Goal: Check status: Check status

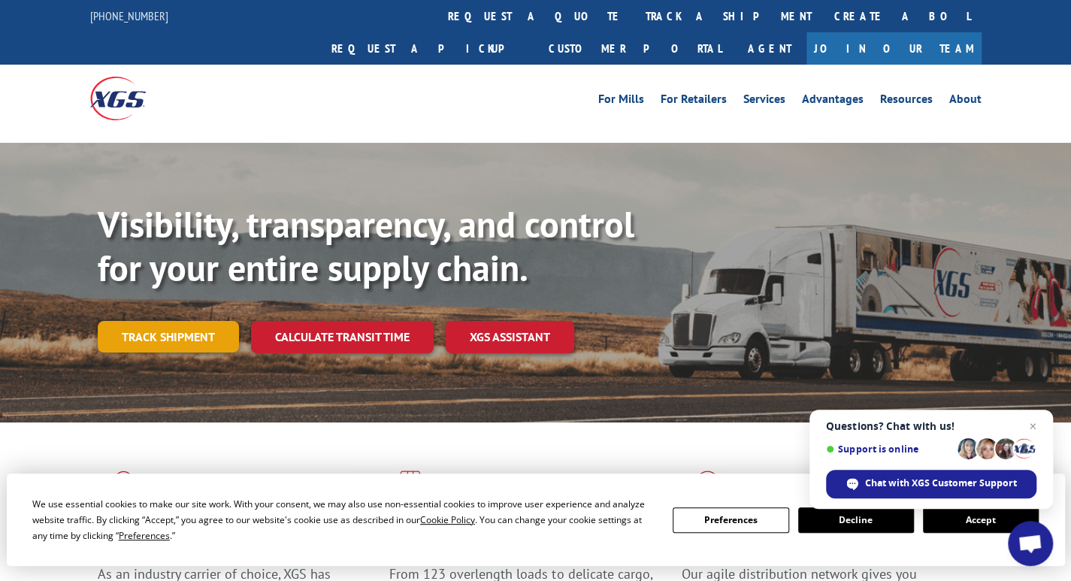
click at [192, 321] on link "Track shipment" at bounding box center [168, 337] width 141 height 32
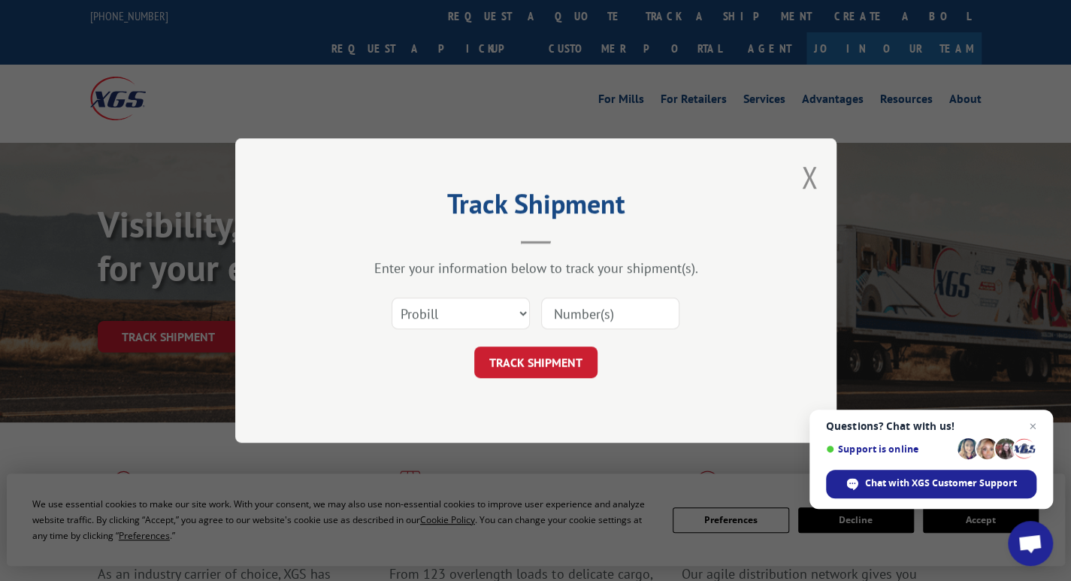
click at [561, 312] on input at bounding box center [610, 314] width 138 height 32
type input "17665553"
click button "TRACK SHIPMENT" at bounding box center [535, 362] width 123 height 32
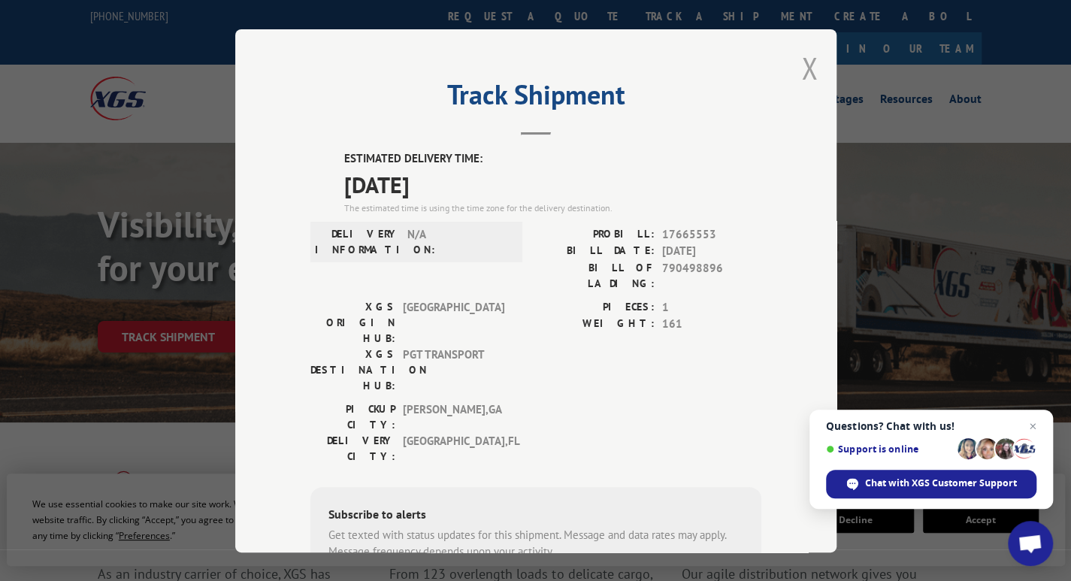
click at [809, 71] on button "Close modal" at bounding box center [809, 68] width 17 height 40
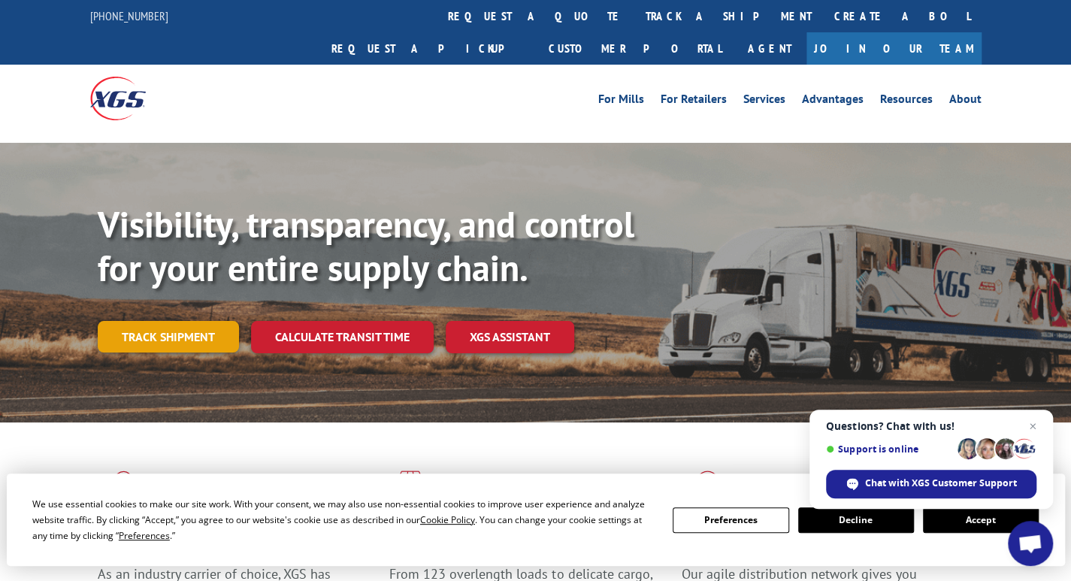
click at [201, 321] on link "Track shipment" at bounding box center [168, 337] width 141 height 32
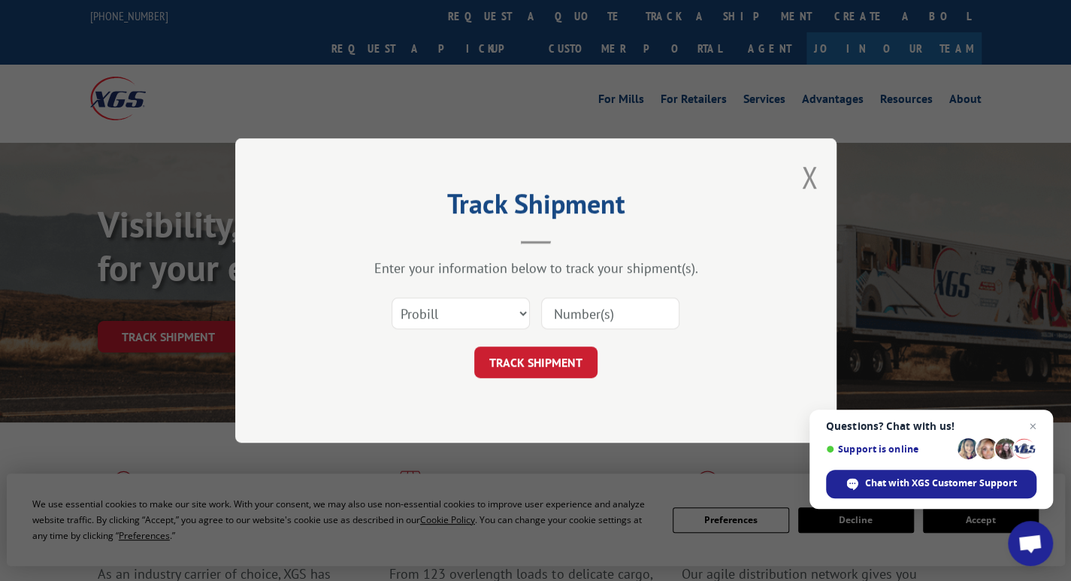
click at [582, 311] on input at bounding box center [610, 314] width 138 height 32
type input "17635035"
click button "TRACK SHIPMENT" at bounding box center [535, 362] width 123 height 32
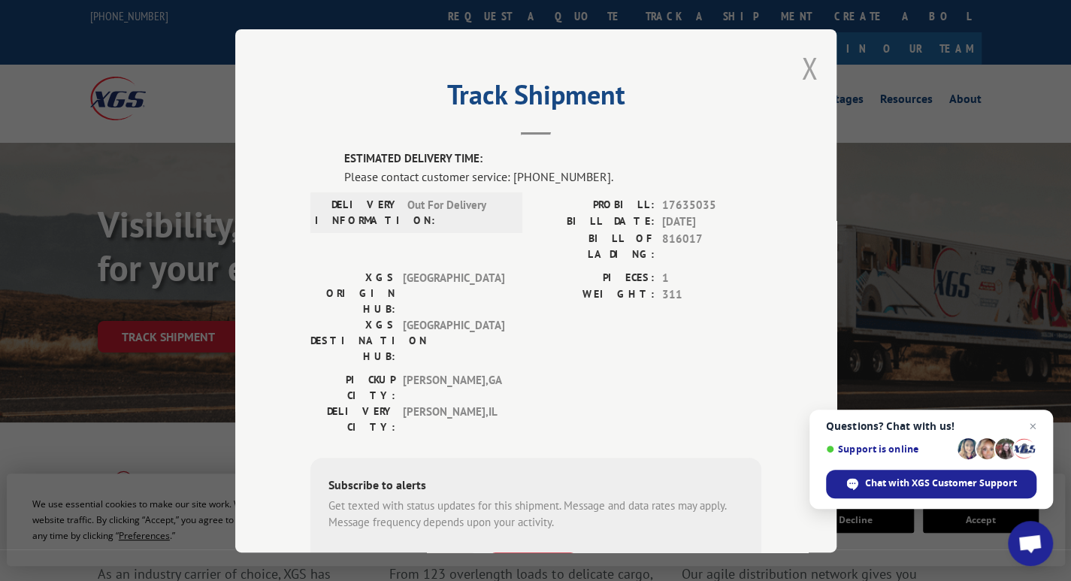
click at [811, 61] on button "Close modal" at bounding box center [809, 68] width 17 height 40
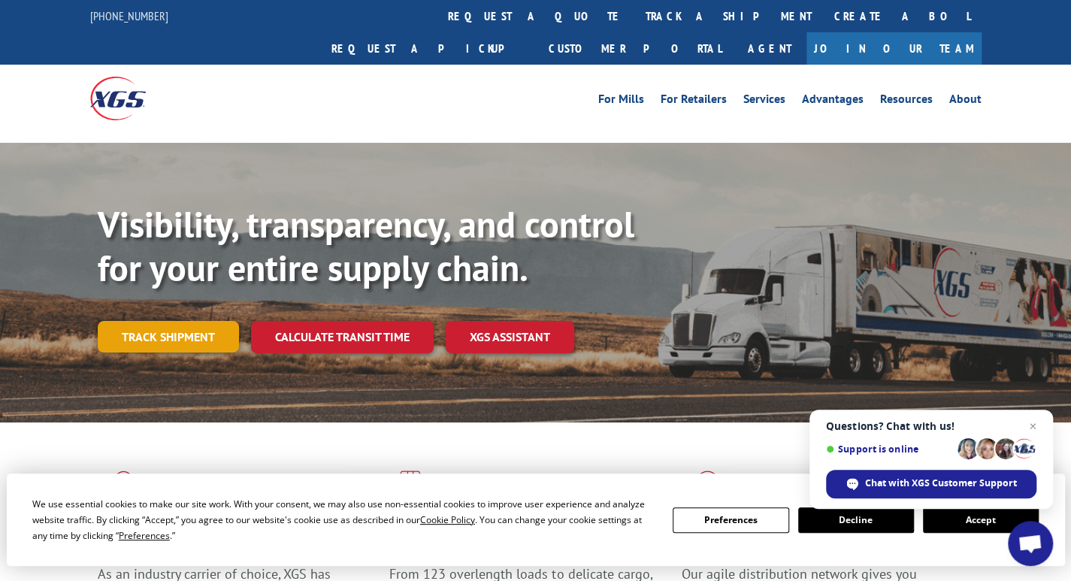
click at [184, 321] on link "Track shipment" at bounding box center [168, 337] width 141 height 32
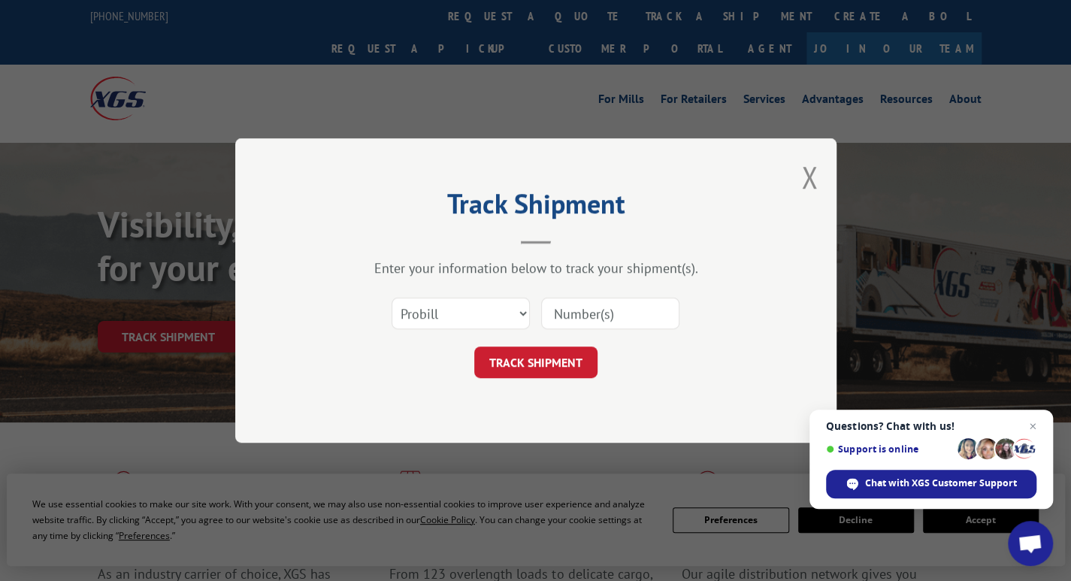
click at [597, 321] on input at bounding box center [610, 314] width 138 height 32
type input "17637254"
click button "TRACK SHIPMENT" at bounding box center [535, 362] width 123 height 32
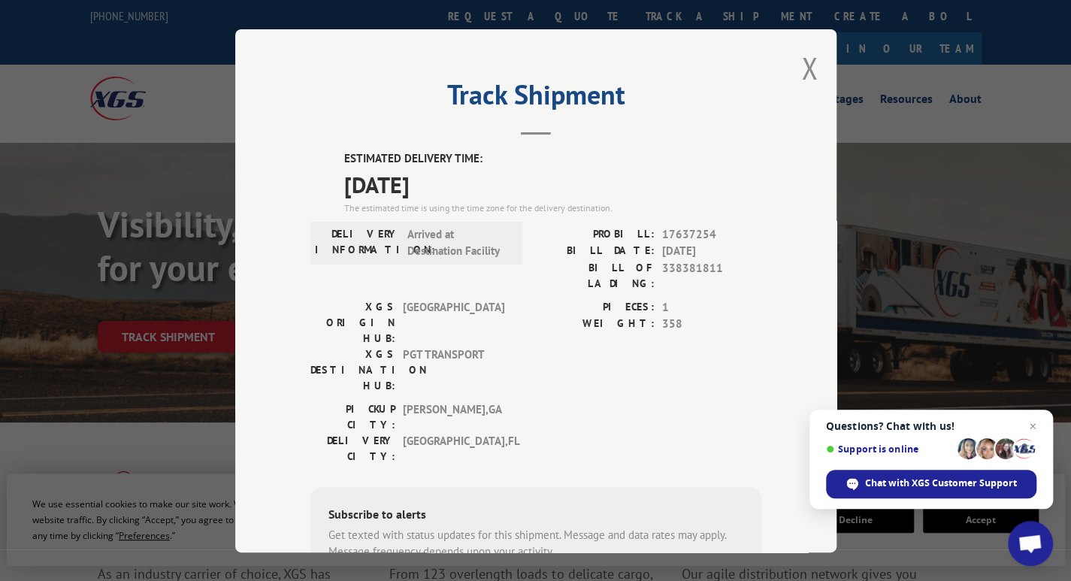
click at [812, 80] on div "Track Shipment ESTIMATED DELIVERY TIME: [DATE] The estimated time is using the …" at bounding box center [535, 290] width 601 height 523
click at [801, 65] on button "Close modal" at bounding box center [809, 68] width 17 height 40
